Goal: Task Accomplishment & Management: Use online tool/utility

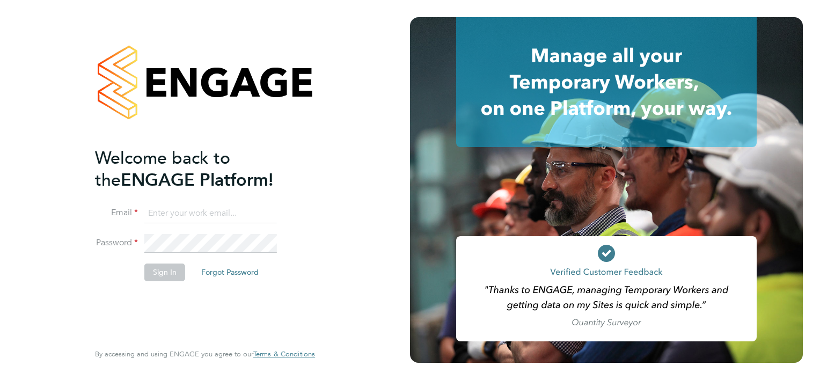
type input "[PERSON_NAME][EMAIL_ADDRESS][PERSON_NAME][DOMAIN_NAME]"
click at [173, 272] on button "Sign In" at bounding box center [164, 272] width 41 height 17
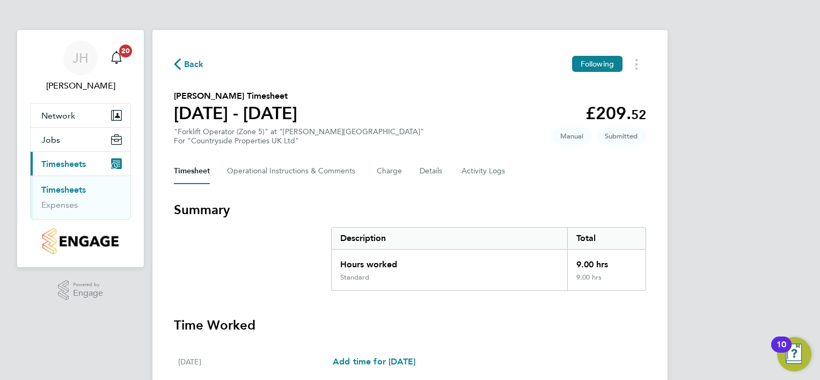
click at [489, 317] on h3 "Time Worked" at bounding box center [410, 325] width 473 height 17
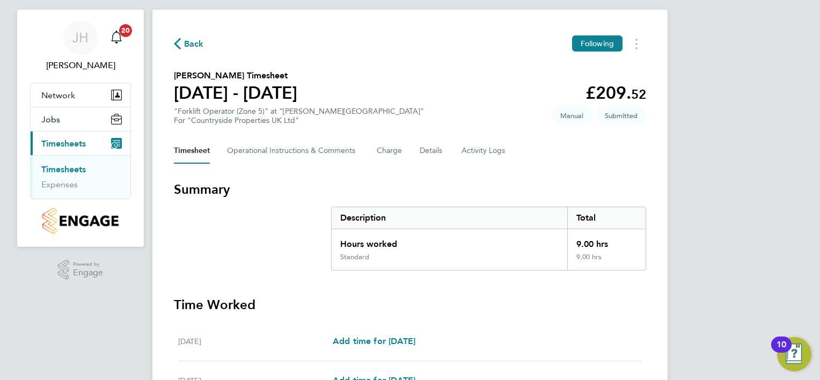
scroll to position [21, 0]
